Goal: Find specific page/section: Find specific page/section

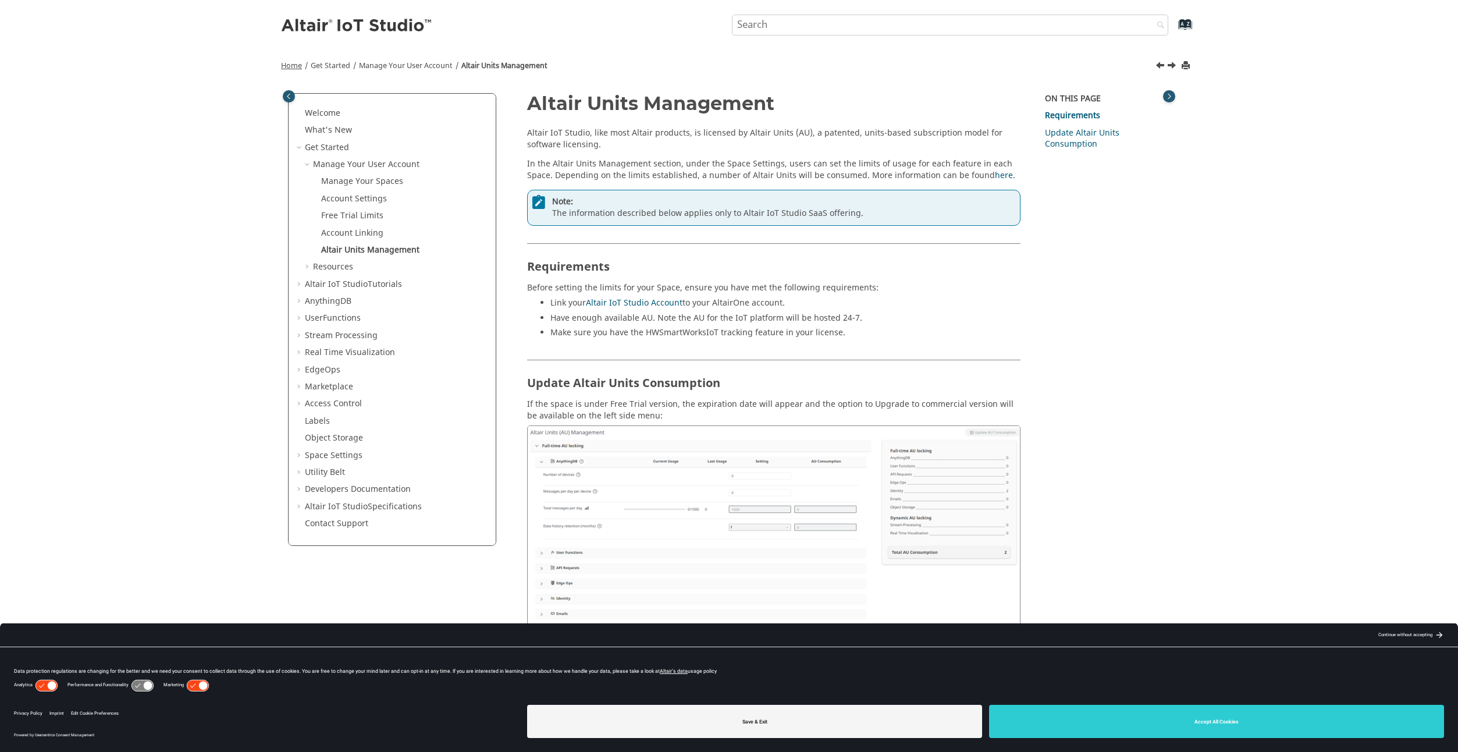
click at [294, 68] on span "Home" at bounding box center [291, 66] width 21 height 10
click at [857, 19] on input "Search query" at bounding box center [950, 25] width 436 height 21
